Goal: Information Seeking & Learning: Check status

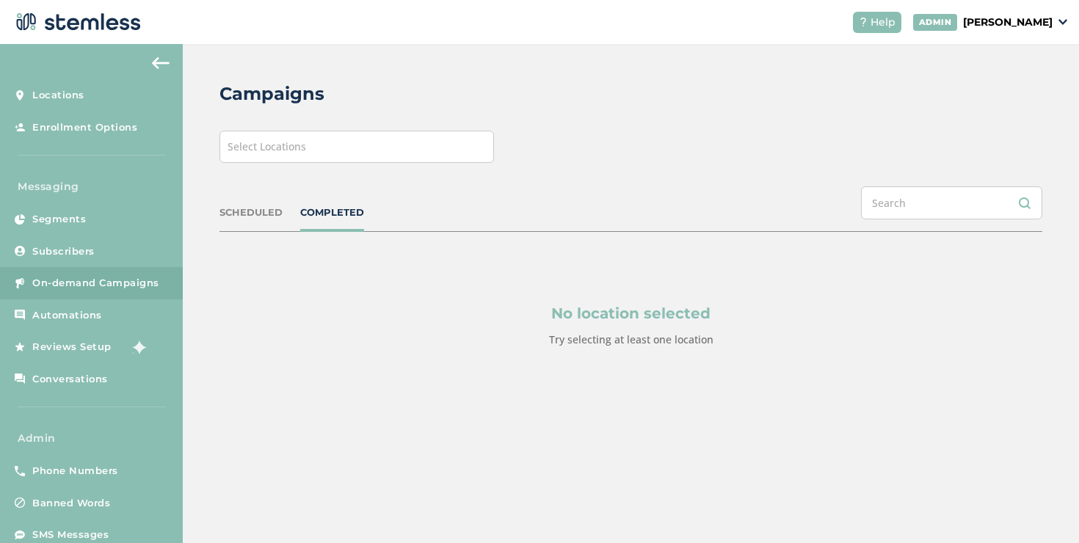
click at [294, 138] on div "Select Locations" at bounding box center [357, 147] width 275 height 32
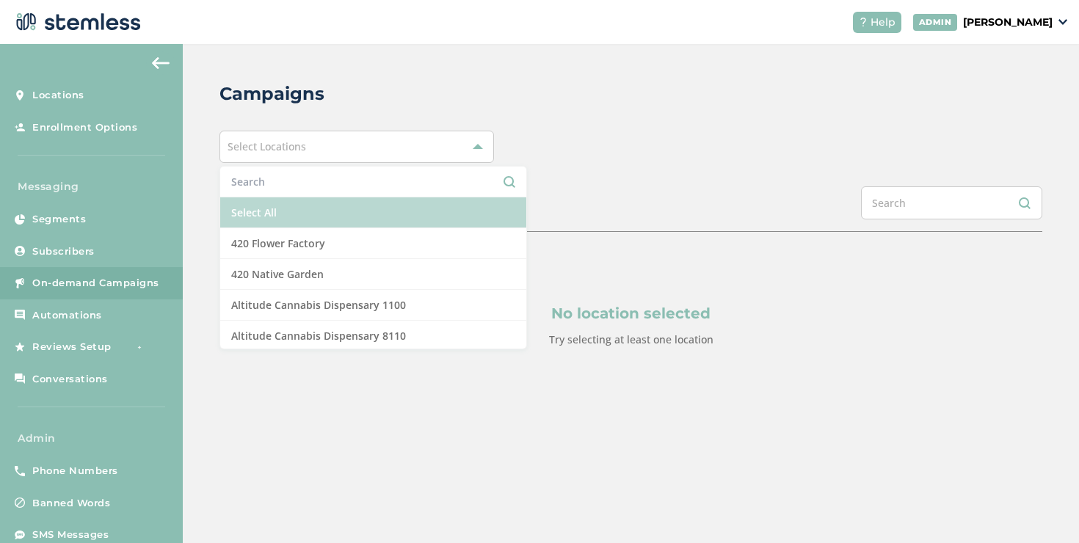
click at [272, 204] on li "Select All" at bounding box center [373, 213] width 306 height 31
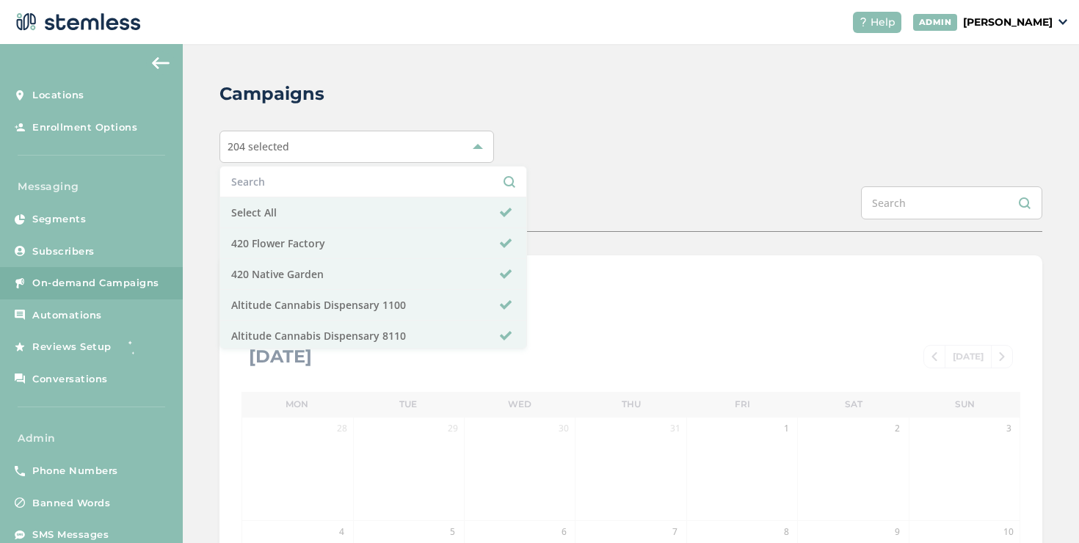
click at [205, 223] on div "Campaigns 204 selected Select All 420 Flower Factory 420 Native Garden Altitude…" at bounding box center [631, 519] width 897 height 950
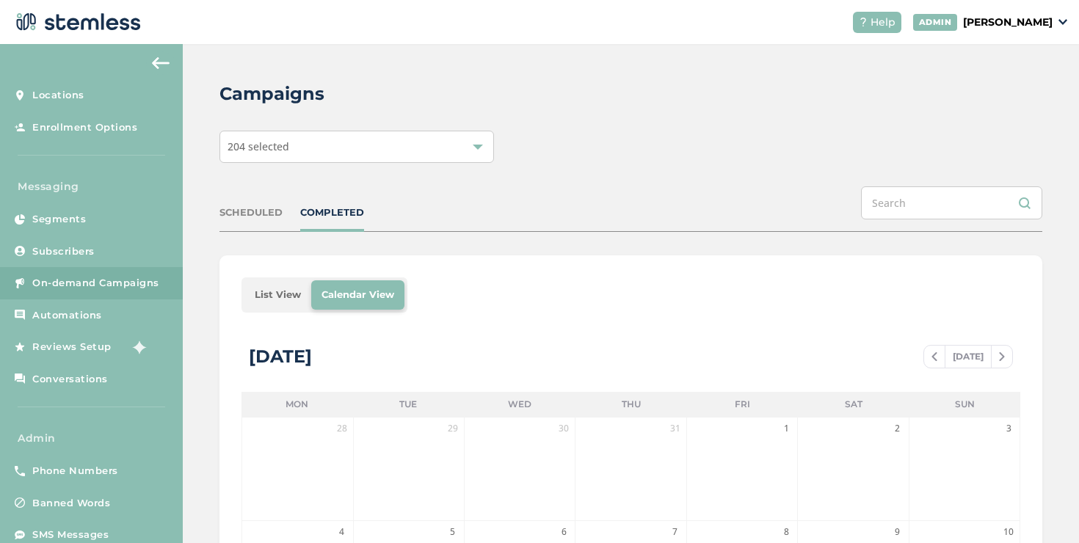
click at [303, 278] on ul "List View Calendar View" at bounding box center [325, 295] width 166 height 35
click at [298, 284] on li "List View" at bounding box center [278, 295] width 67 height 29
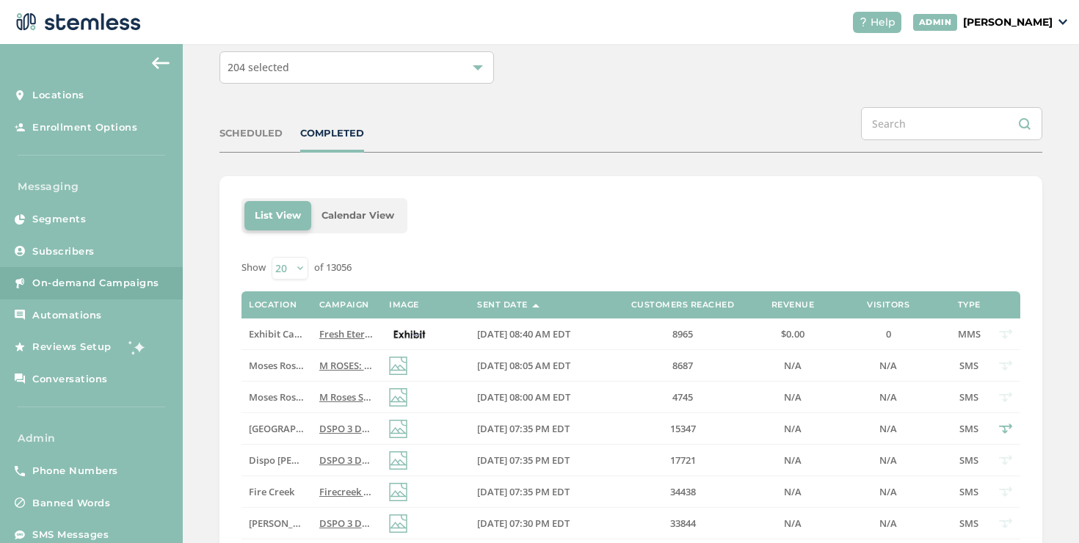
scroll to position [80, 0]
click at [328, 333] on span "Fresh Eternal Drops [DATE] at The Exhibit [GEOGRAPHIC_DATA]. Come check out our…" at bounding box center [608, 333] width 578 height 13
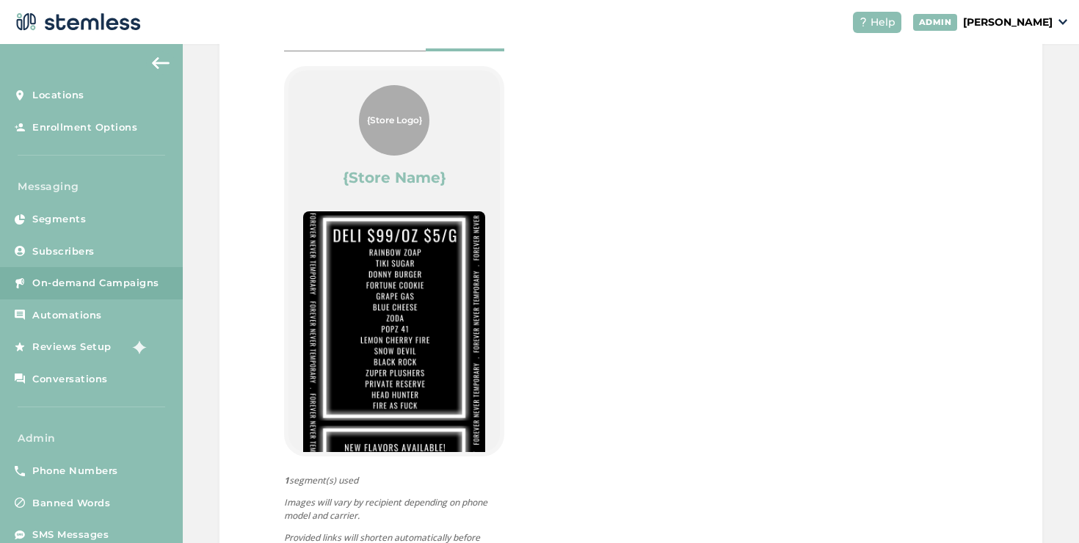
scroll to position [774, 0]
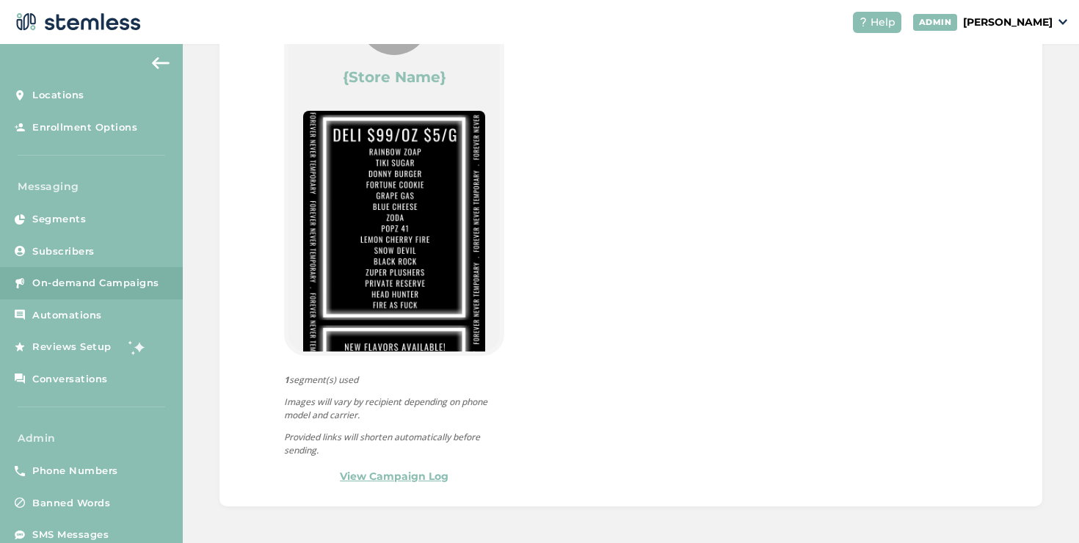
click at [350, 479] on link "View Campaign Log" at bounding box center [394, 476] width 109 height 15
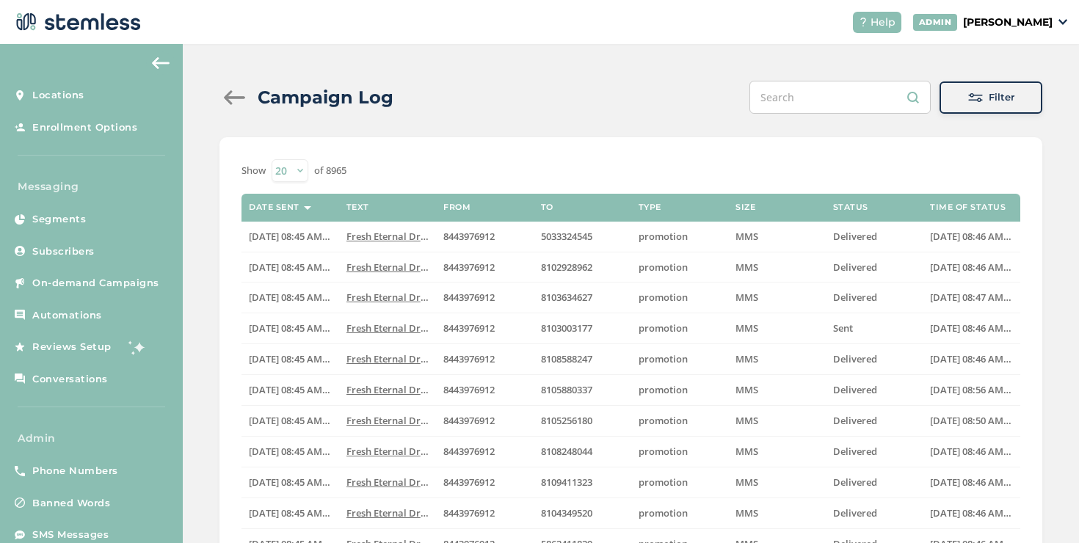
click at [240, 96] on div at bounding box center [234, 97] width 29 height 15
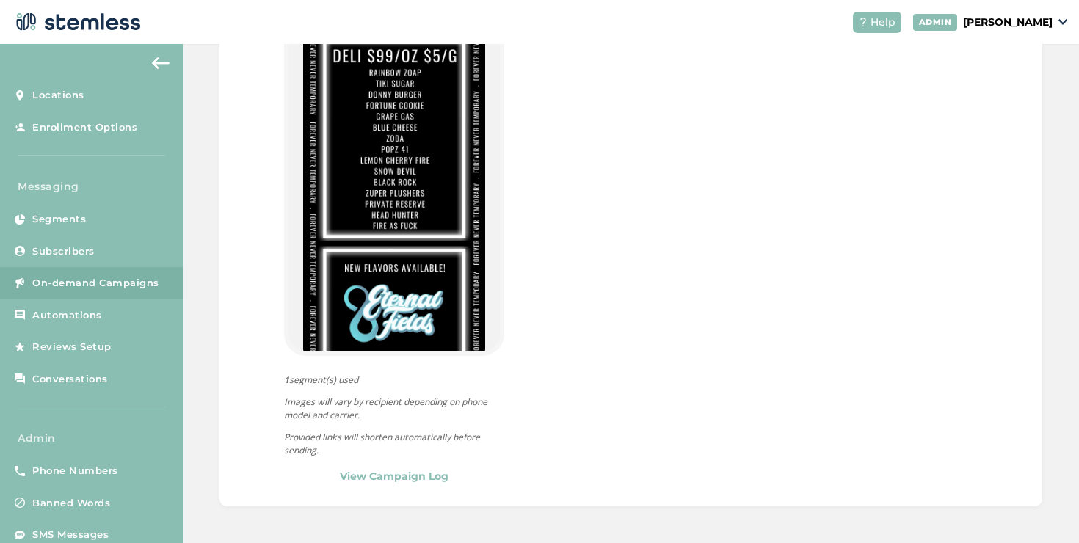
scroll to position [246, 0]
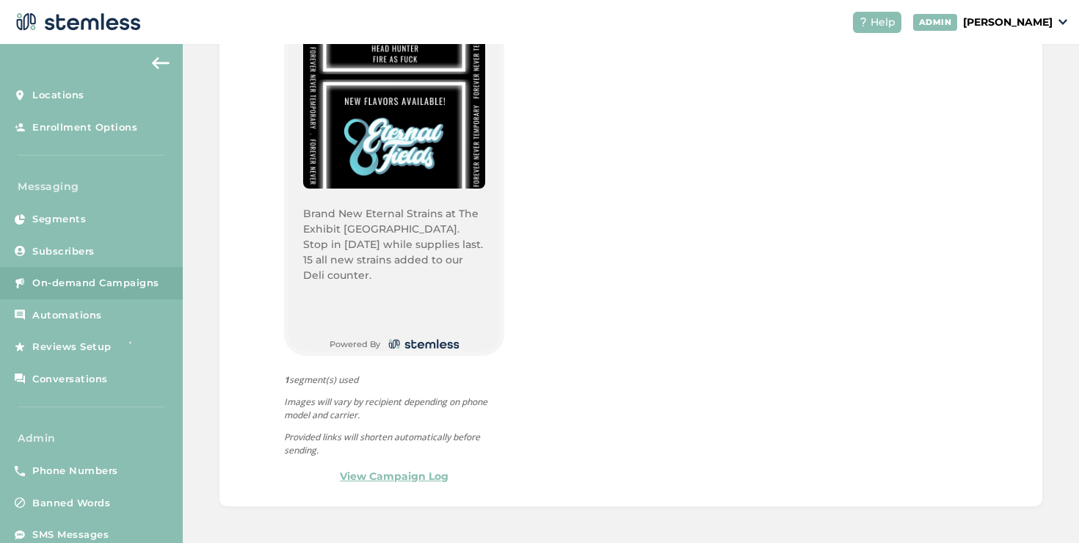
click at [388, 476] on link "View Campaign Log" at bounding box center [394, 476] width 109 height 15
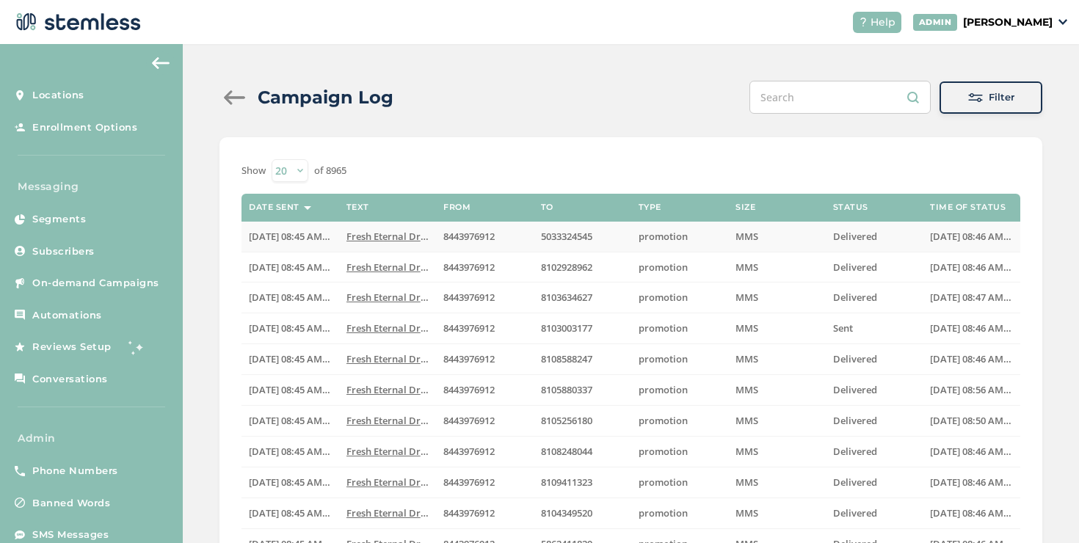
click at [416, 238] on span "Fresh Eternal Drops [DATE] at The Exhibit [GEOGRAPHIC_DATA]..." at bounding box center [494, 236] width 294 height 13
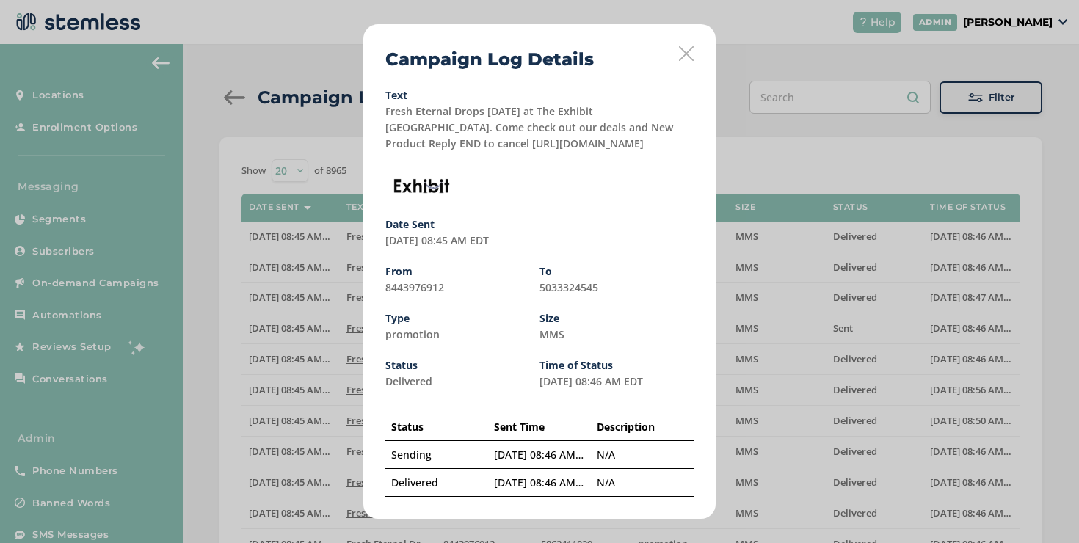
click at [687, 51] on icon at bounding box center [686, 53] width 15 height 15
